Goal: Information Seeking & Learning: Learn about a topic

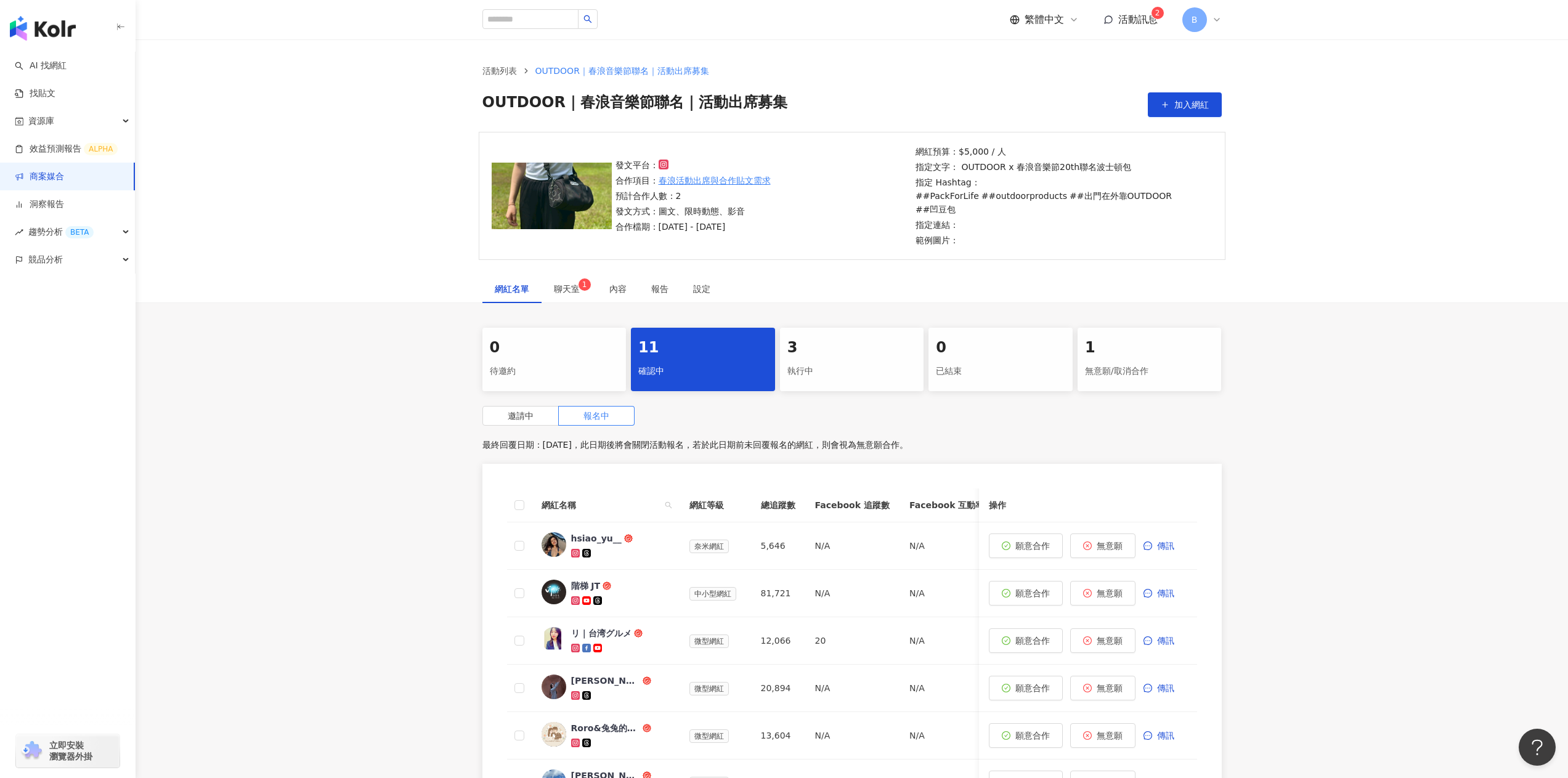
scroll to position [62, 0]
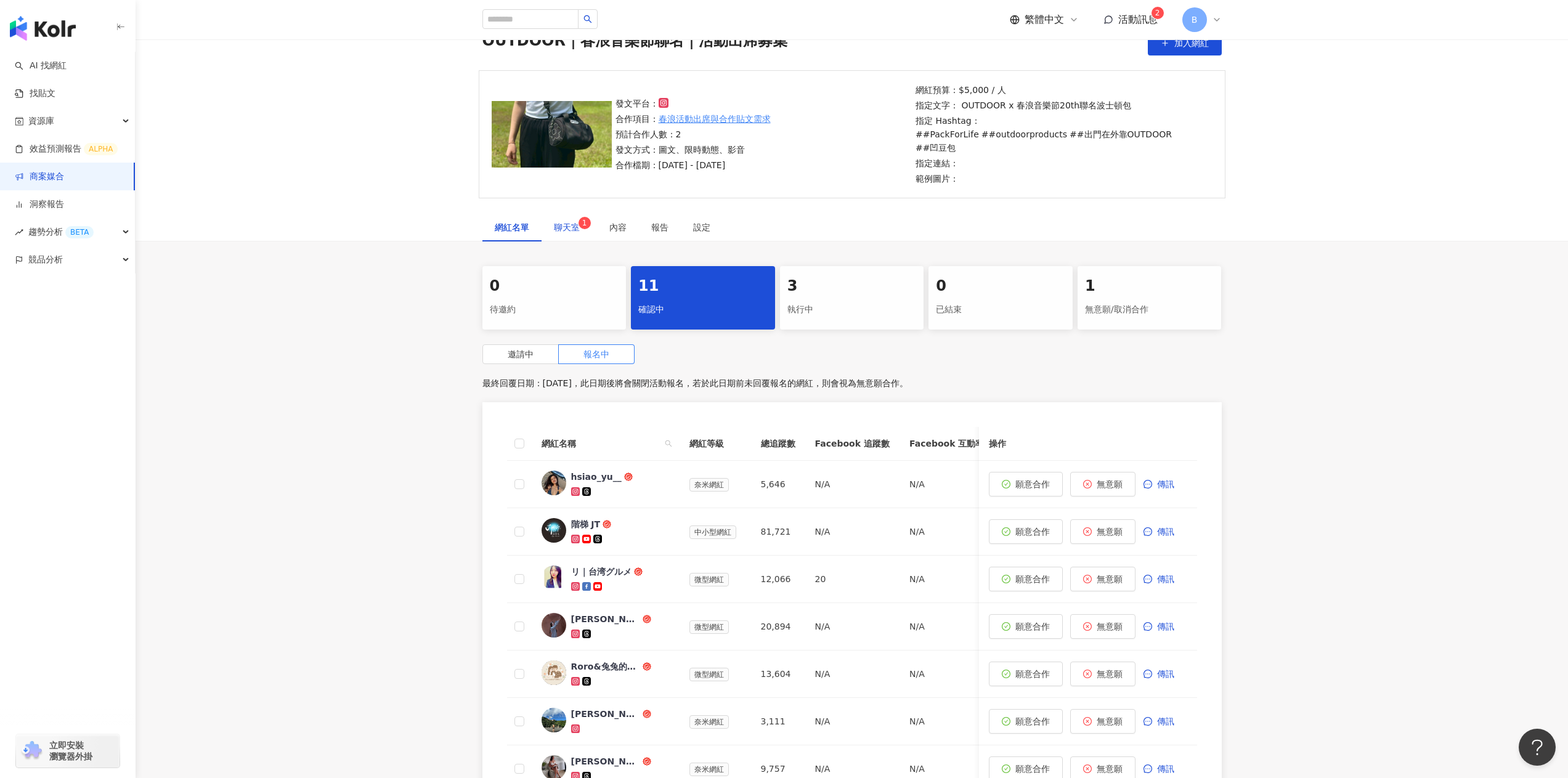
click at [577, 223] on span "聊天室 1" at bounding box center [569, 227] width 31 height 9
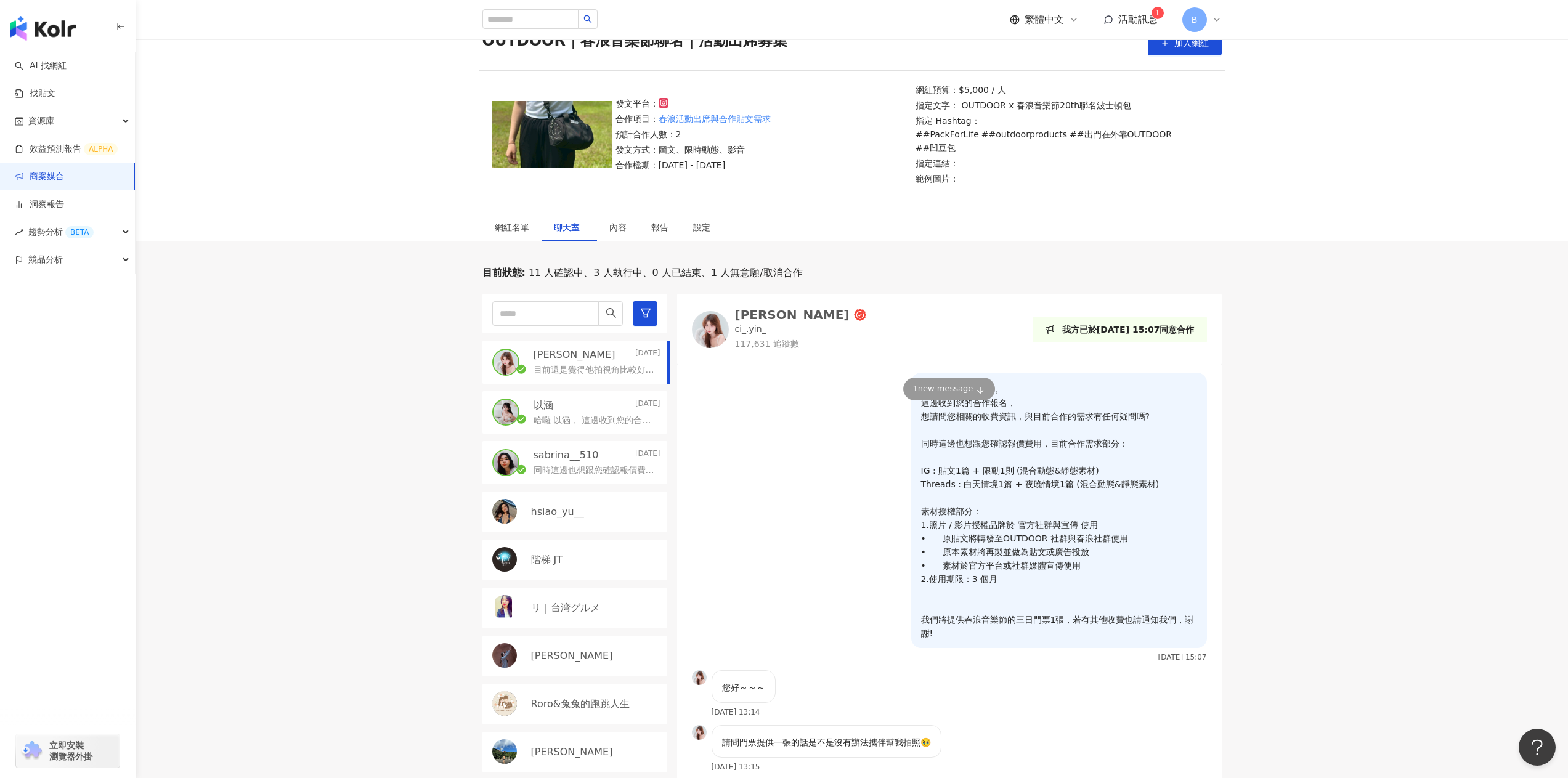
scroll to position [52, 0]
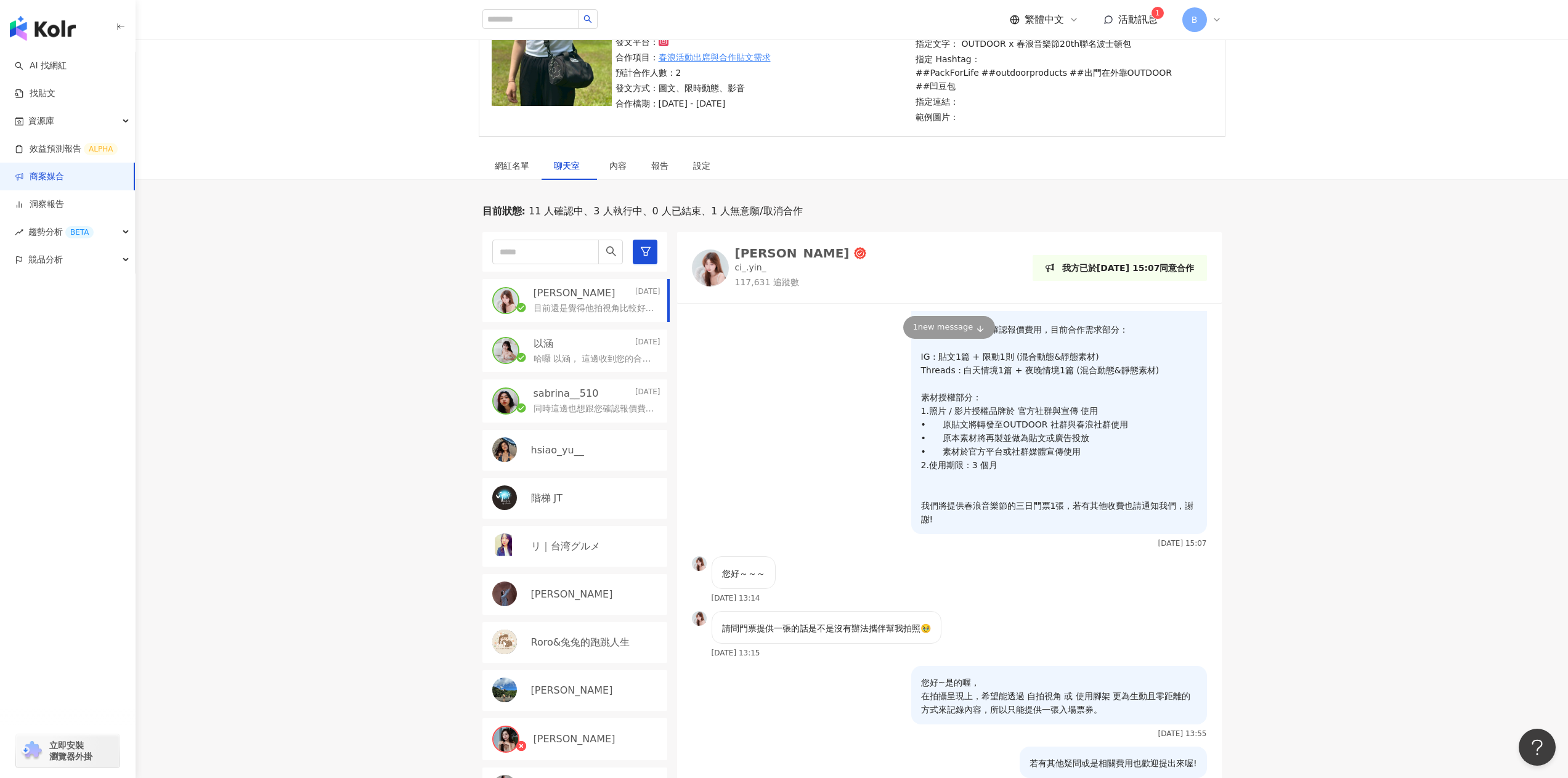
click at [1359, 556] on div "目前狀態 : 11 人確認中、3 人執行中、0 人已結束、1 人無意願/取消合作 陳琪茵🐼 Today 目前還是覺得他拍視角比較好呈現整個產品跟環境～ 以涵 …" at bounding box center [851, 559] width 1432 height 710
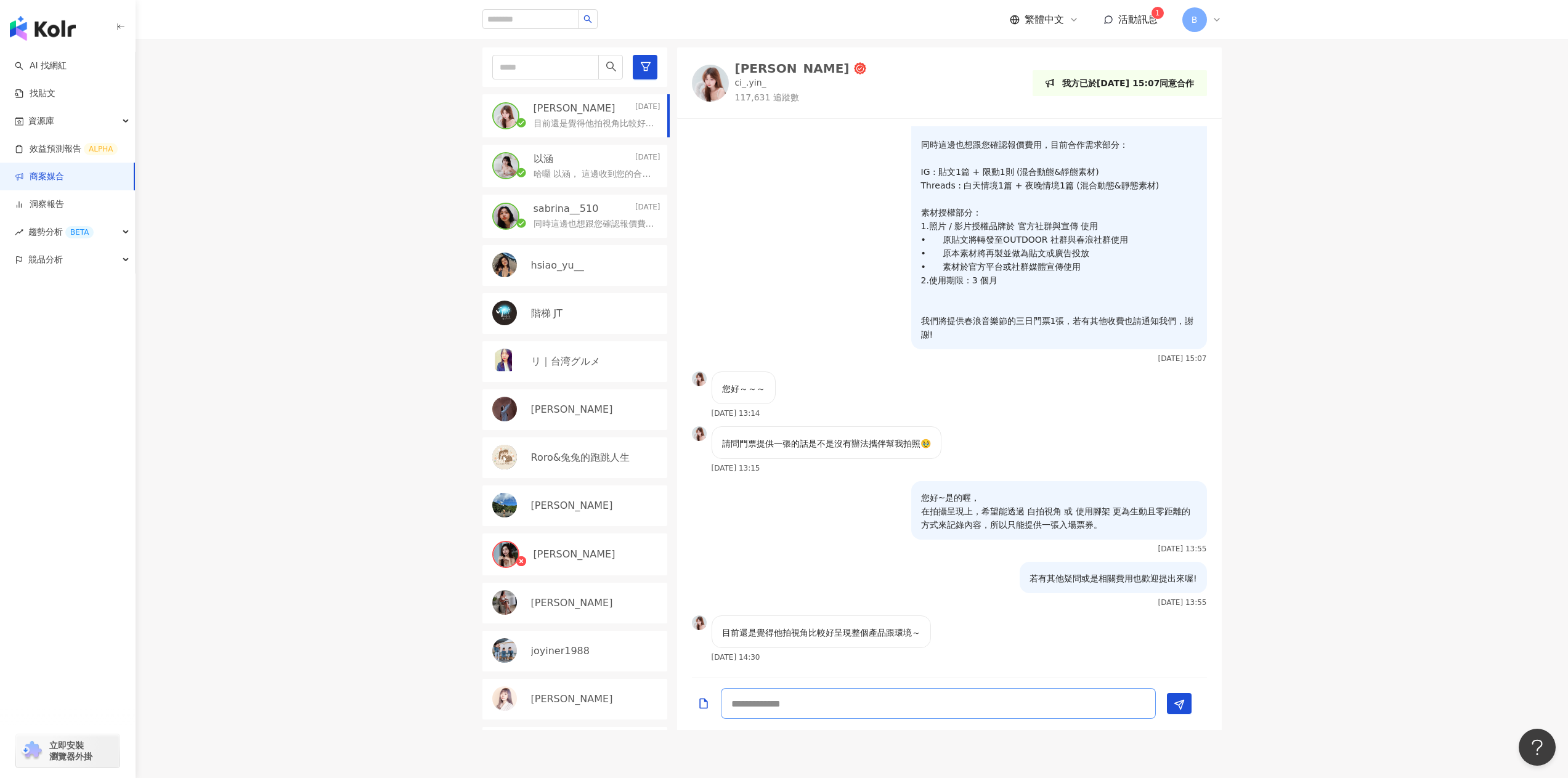
click at [789, 691] on textarea at bounding box center [938, 703] width 435 height 31
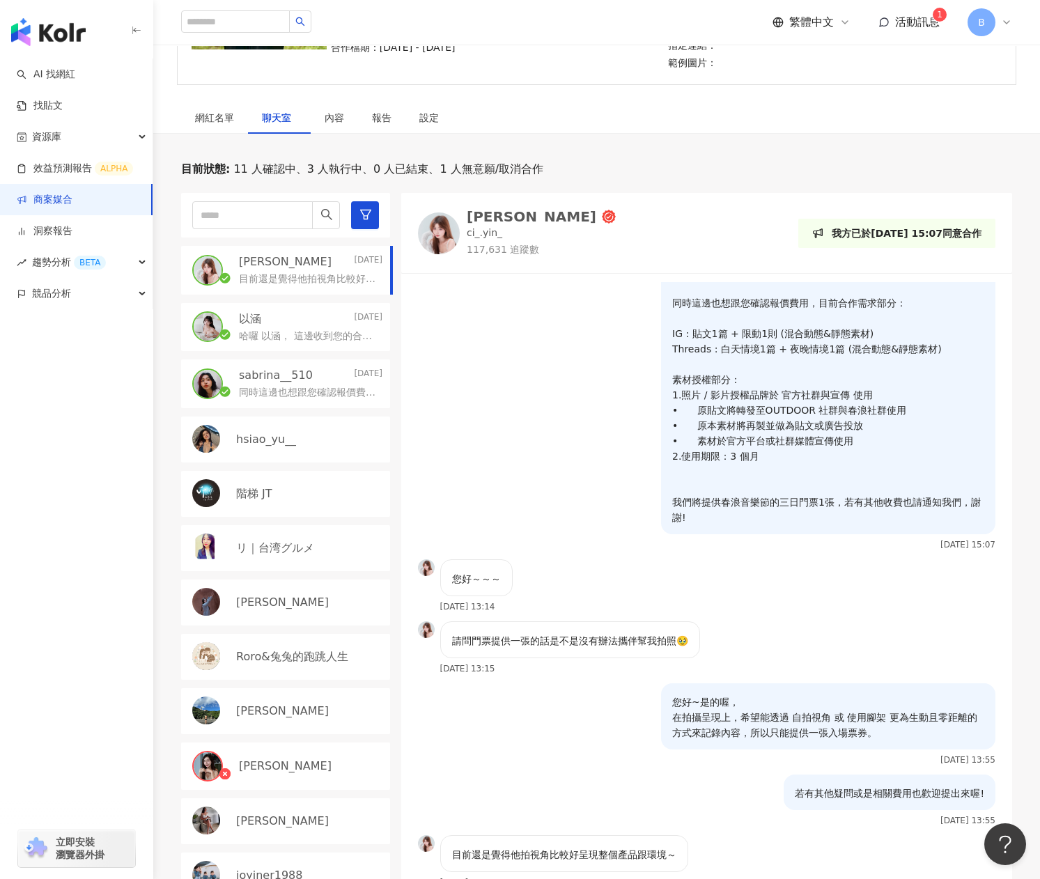
scroll to position [60, 0]
click at [264, 327] on div "哈囉 以涵， 這邊收到您的合作報名， 想請問您相關的收費資訊，與目前合作的需求有任何疑問嗎? 同時這邊也想跟您確認報價費用，目前合作需求部分： IG : 貼文…" at bounding box center [310, 335] width 143 height 17
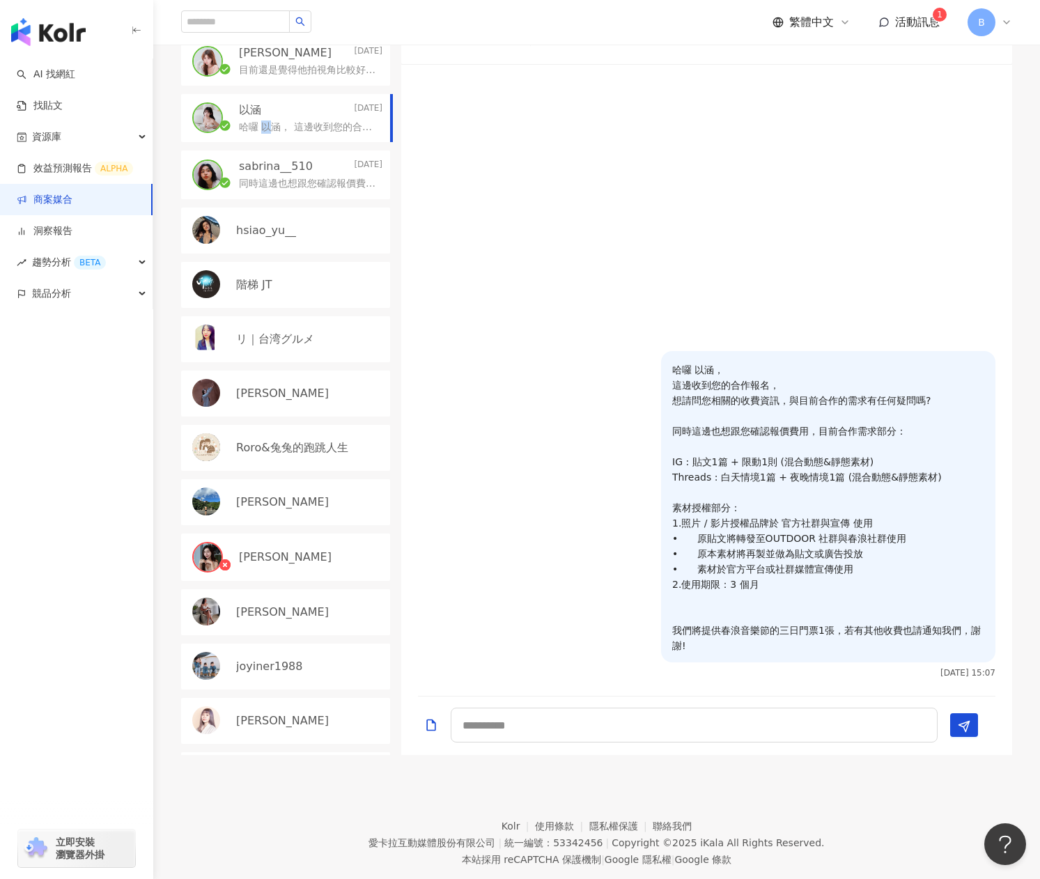
scroll to position [279, 0]
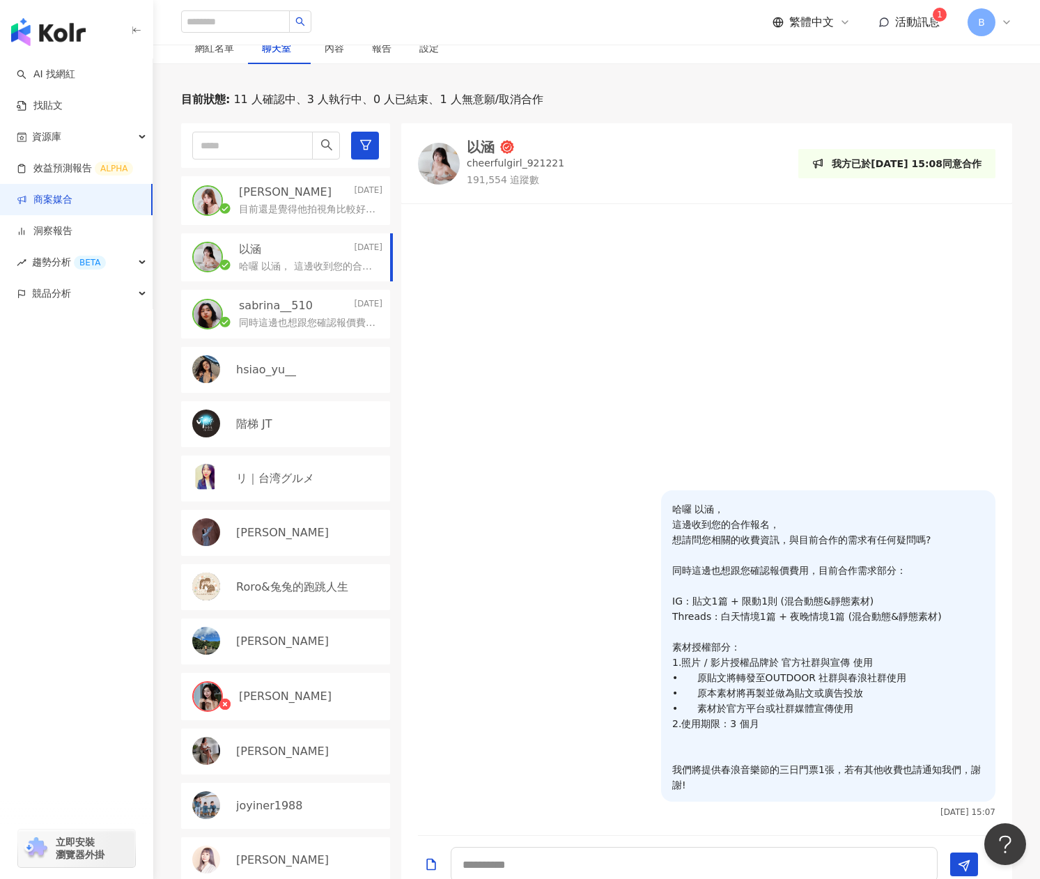
click at [272, 316] on p "同時這邊也想跟您確認報價費用，目前合作需求部分： IG : 貼文1篇 + 限動1則 (混合動態&靜態素材) Threads : 白天情境1篇 + 夜晚情境1篇…" at bounding box center [308, 323] width 138 height 14
click at [270, 316] on p "同時這邊也想跟您確認報價費用，目前合作需求部分： IG : 貼文1篇 + 限動1則 (混合動態&靜態素材) Threads : 白天情境1篇 + 夜晚情境1篇…" at bounding box center [308, 323] width 138 height 14
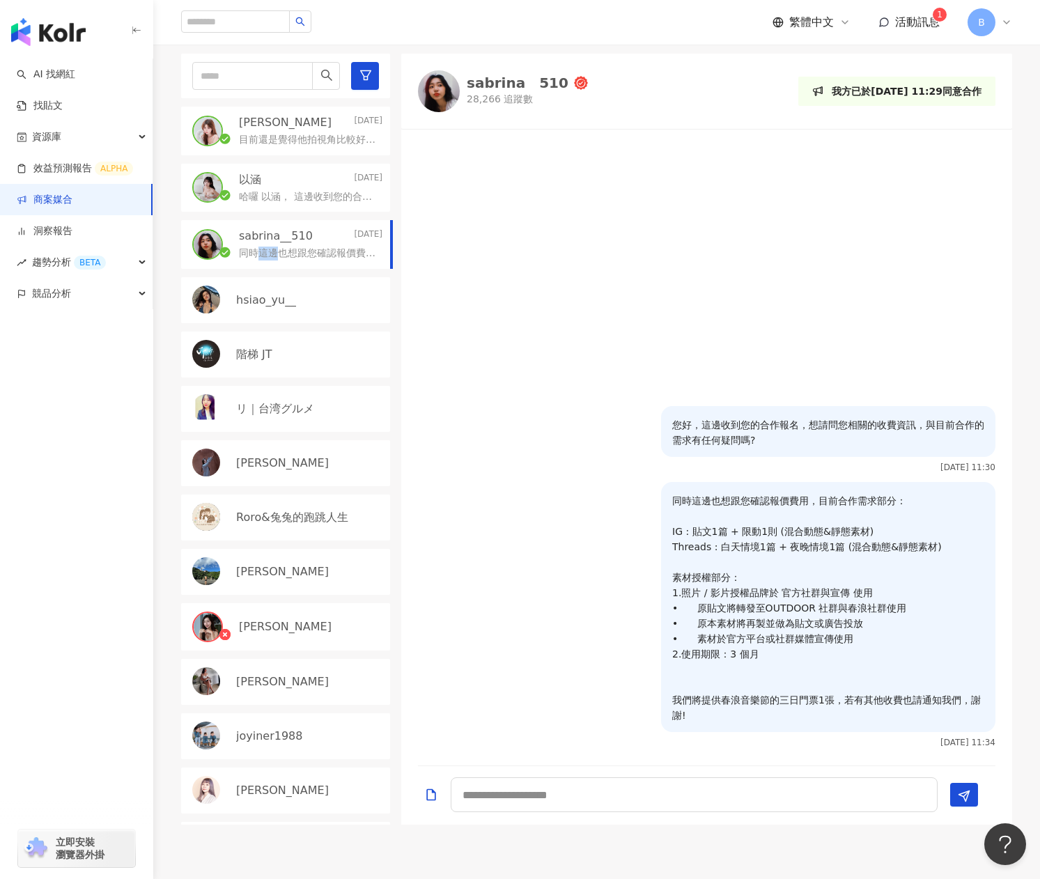
scroll to position [279, 0]
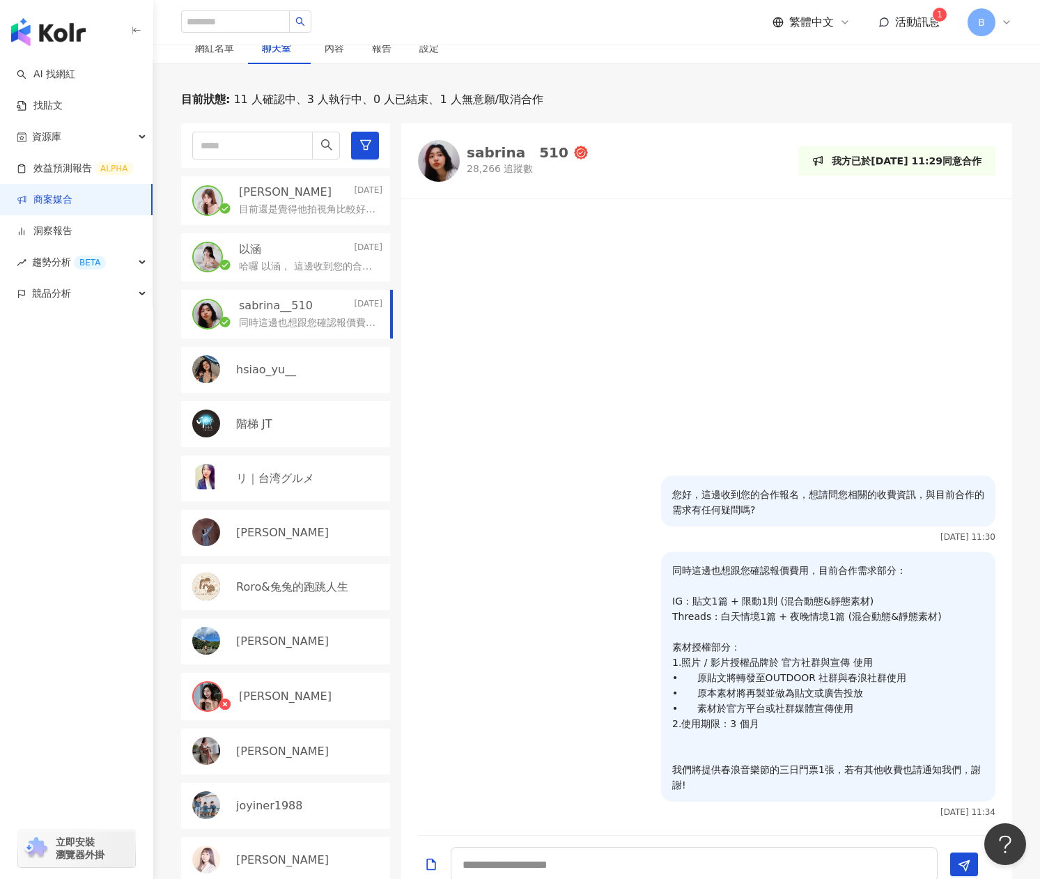
click at [278, 204] on div "陳琪茵🐼 Today 目前還是覺得他拍視角比較好呈現整個產品跟環境～" at bounding box center [285, 200] width 209 height 49
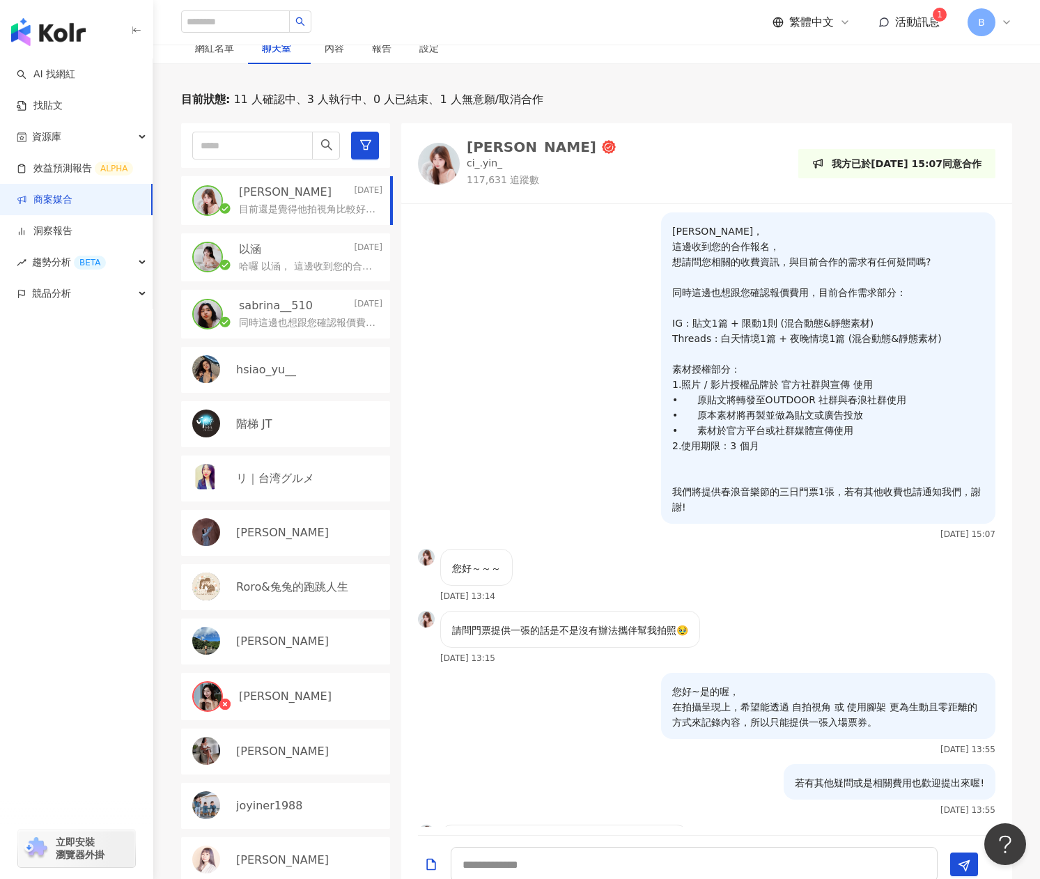
click at [278, 204] on div "陳琪茵🐼 Today 目前還是覺得他拍視角比較好呈現整個產品跟環境～" at bounding box center [285, 200] width 209 height 49
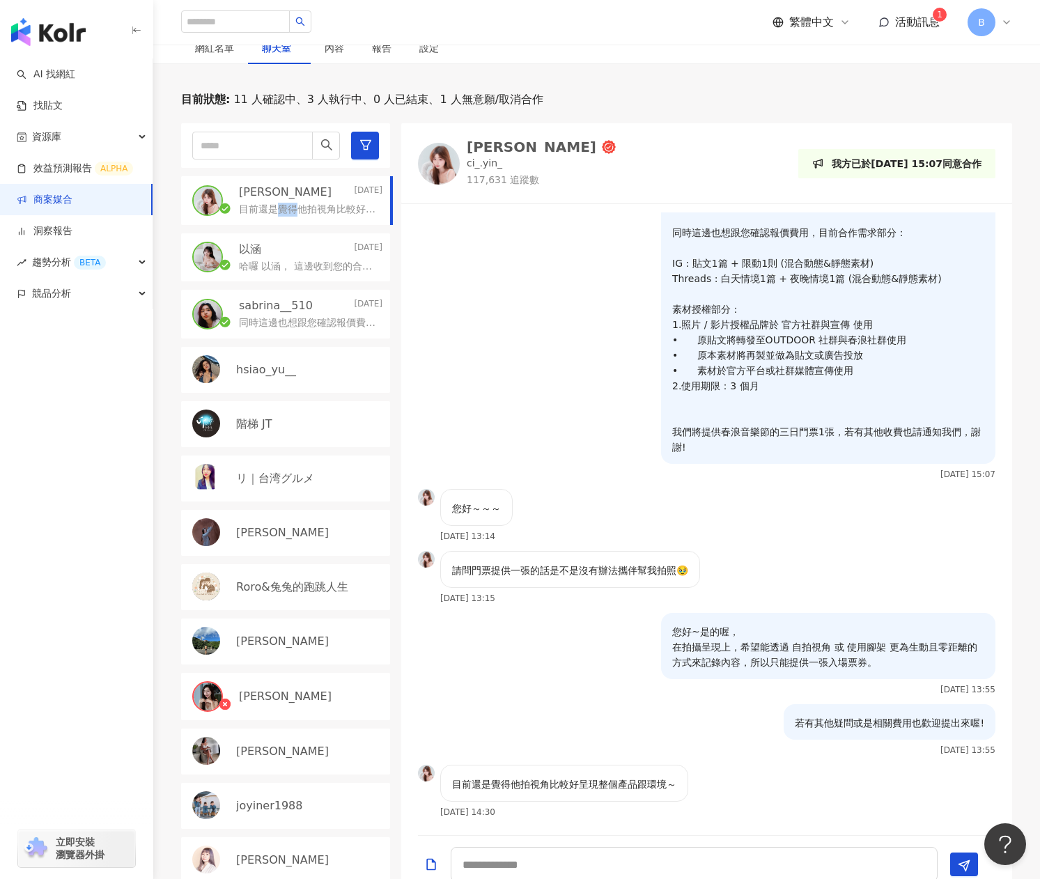
click at [490, 140] on div "[PERSON_NAME]" at bounding box center [532, 147] width 130 height 14
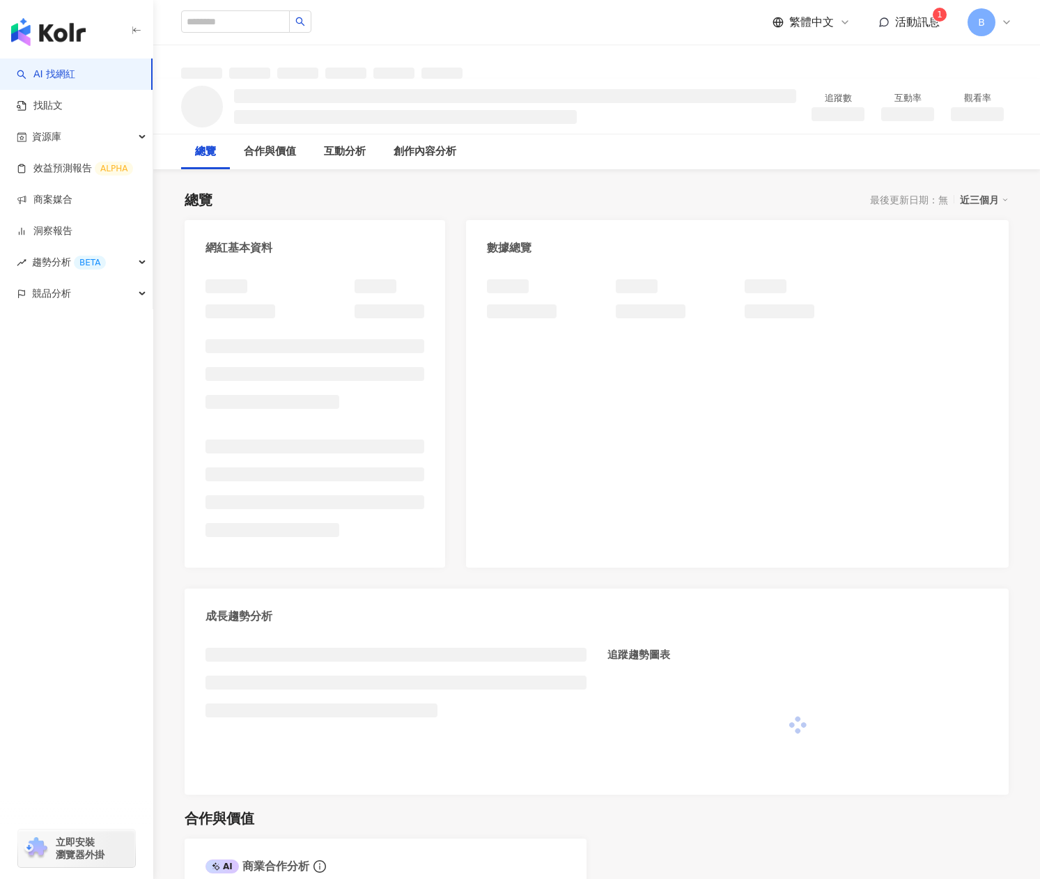
click at [650, 98] on div "追蹤數 互動率 觀看率" at bounding box center [596, 106] width 887 height 55
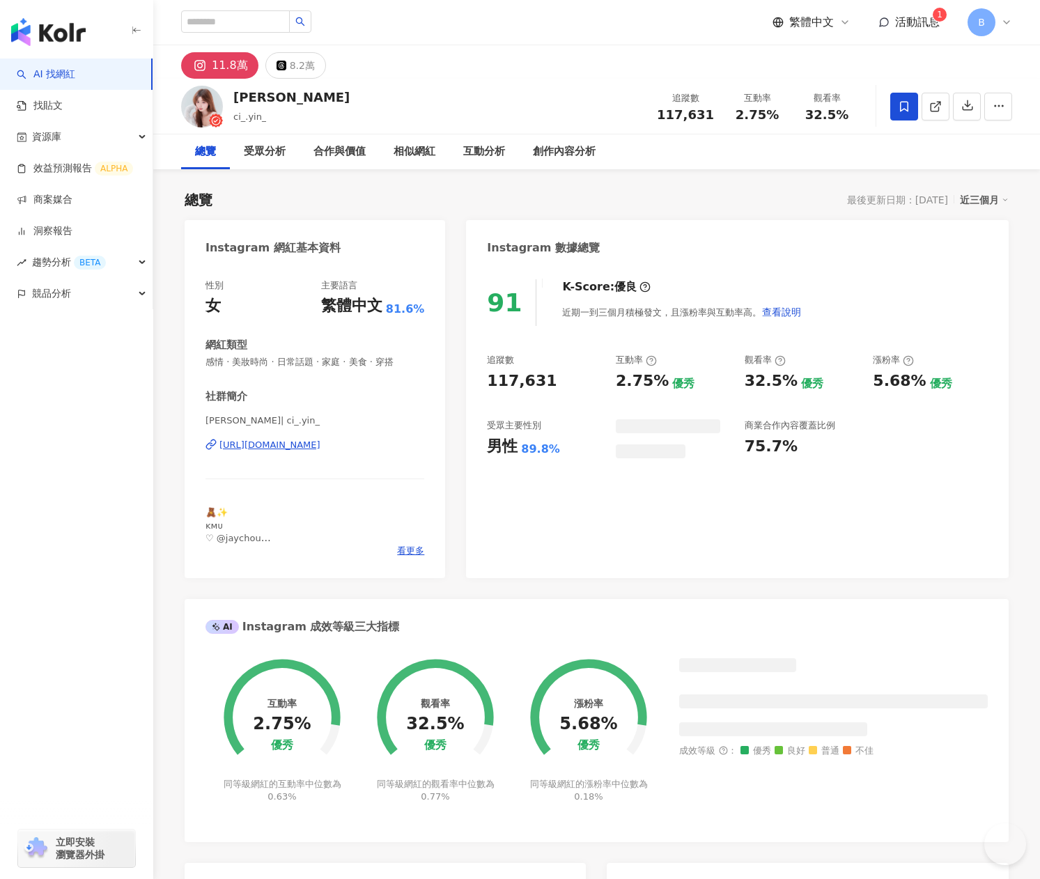
drag, startPoint x: 238, startPoint y: 99, endPoint x: 265, endPoint y: 98, distance: 27.9
click at [269, 101] on div "[PERSON_NAME] ci_.yin_ 追蹤數 117,631 互動率 2.75% 觀看率 32.5%" at bounding box center [596, 106] width 887 height 55
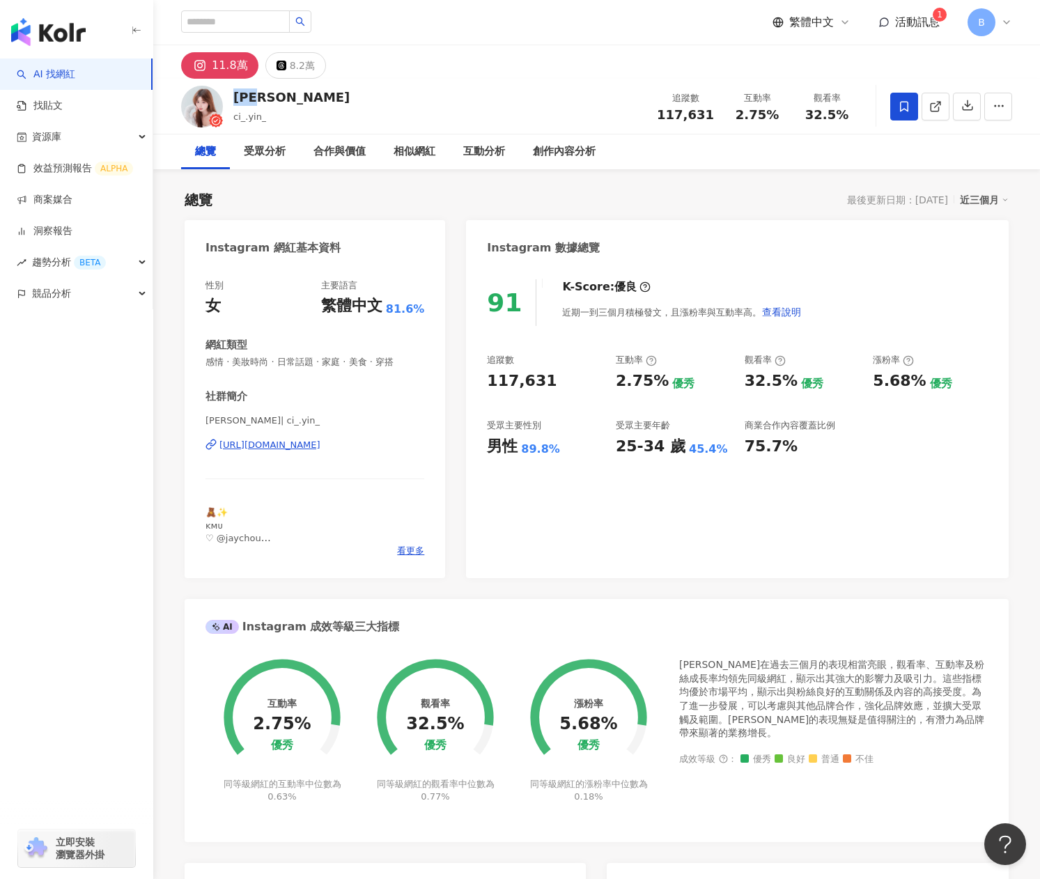
click at [251, 451] on div "[URL][DOMAIN_NAME]" at bounding box center [269, 445] width 101 height 13
